Goal: Register for event/course

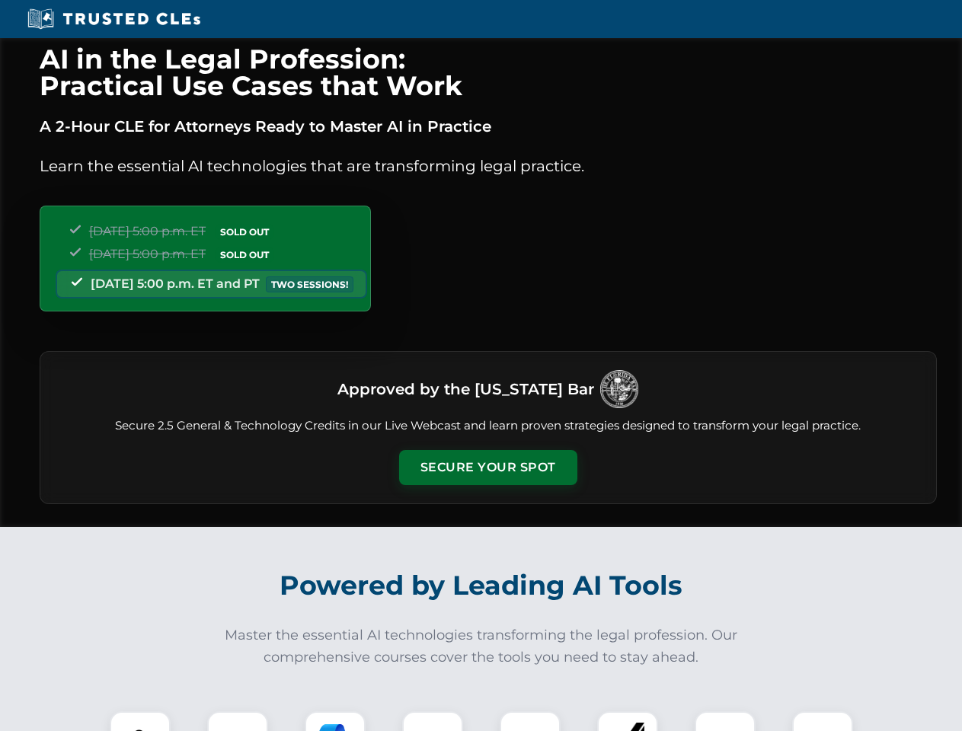
click at [488, 468] on button "Secure Your Spot" at bounding box center [488, 467] width 178 height 35
click at [140, 721] on img at bounding box center [140, 742] width 44 height 44
